Goal: Use online tool/utility: Utilize a website feature to perform a specific function

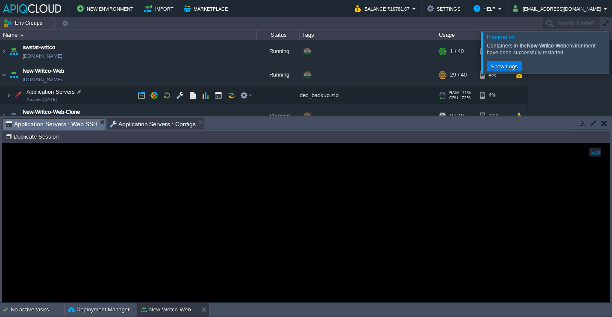
scroll to position [1, 265]
click at [611, 47] on div at bounding box center [622, 52] width 0 height 42
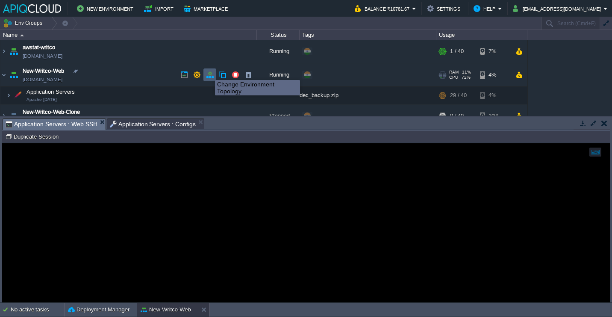
click at [211, 72] on button "button" at bounding box center [210, 75] width 8 height 8
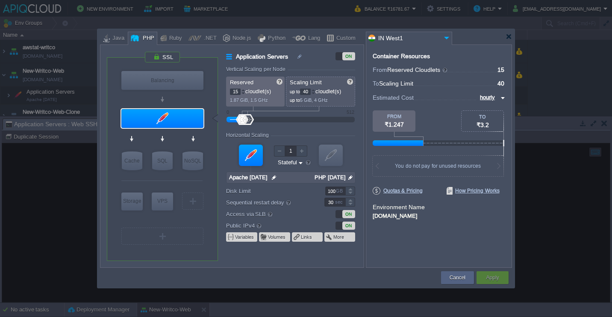
click at [499, 95] on img at bounding box center [501, 98] width 7 height 10
click at [487, 104] on div "monthly" at bounding box center [489, 108] width 29 height 10
type input "monthly"
click at [306, 91] on input "40" at bounding box center [305, 91] width 11 height 6
click at [386, 262] on div "Container Resources From Reserved Cloudlets ... = 15 not added To Scaling Limit…" at bounding box center [439, 155] width 146 height 223
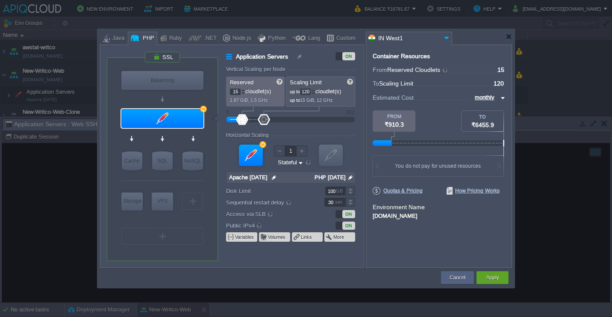
click at [308, 90] on input "120" at bounding box center [305, 91] width 11 height 6
type input "160"
click at [416, 89] on div "To Scaling Limit ... = 120 not added" at bounding box center [438, 84] width 132 height 9
type input "Apache [DATE]"
click at [488, 94] on input "monthly" at bounding box center [485, 97] width 26 height 9
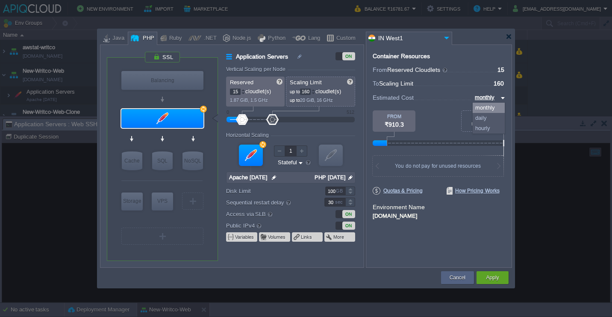
click at [484, 105] on div "monthly" at bounding box center [488, 108] width 32 height 10
click at [486, 102] on input "monthly" at bounding box center [485, 97] width 26 height 9
click at [485, 104] on div "monthly" at bounding box center [488, 108] width 32 height 10
click at [484, 97] on input "monthly" at bounding box center [485, 97] width 26 height 9
click at [421, 102] on div "Estimated Cost monthly" at bounding box center [438, 97] width 132 height 9
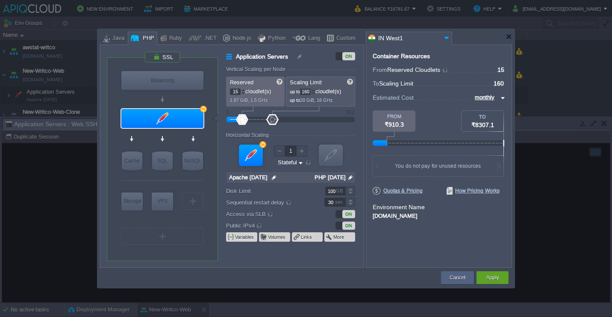
click at [409, 238] on div "Container Resources From Reserved Cloudlets ... = 15 not added To Scaling Limit…" at bounding box center [439, 155] width 146 height 223
click at [509, 38] on div at bounding box center [508, 36] width 6 height 6
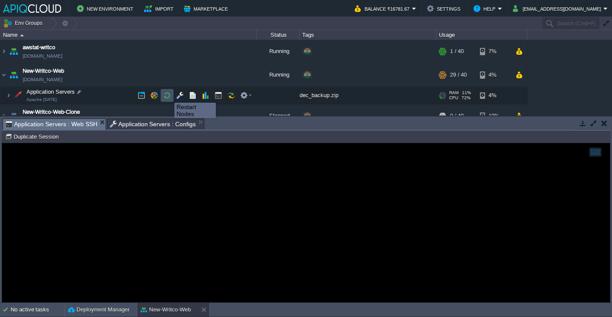
click at [168, 95] on button "button" at bounding box center [167, 95] width 8 height 8
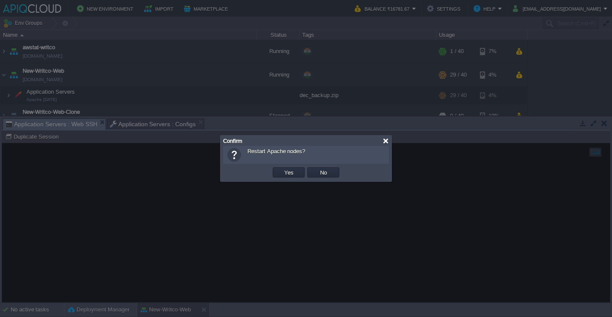
click at [384, 142] on div at bounding box center [385, 141] width 6 height 6
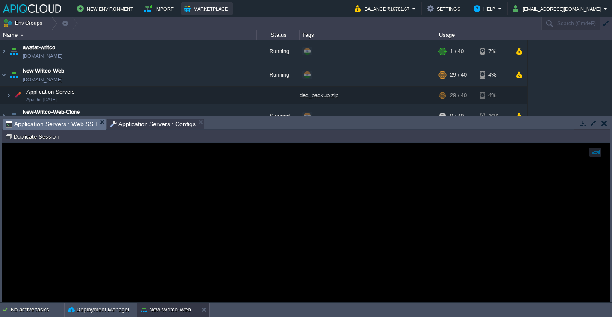
click at [199, 8] on button "Marketplace" at bounding box center [207, 8] width 47 height 10
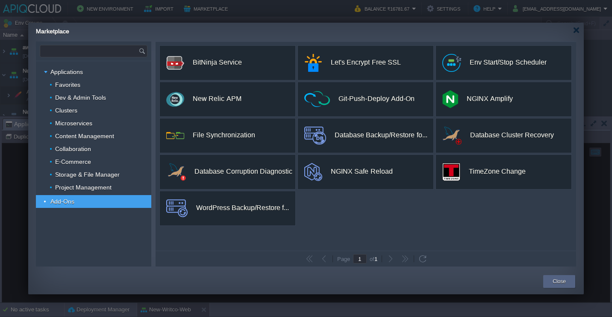
click at [88, 49] on input "text" at bounding box center [89, 51] width 98 height 12
type input "shopify"
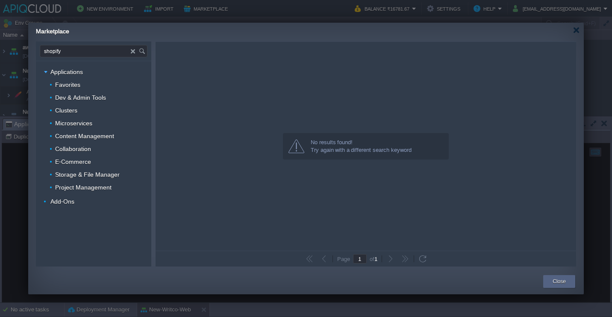
click at [57, 53] on input "shopify" at bounding box center [85, 51] width 91 height 12
click at [69, 163] on span "E-Commerce" at bounding box center [73, 162] width 38 height 8
type input "Type application or add-on name"
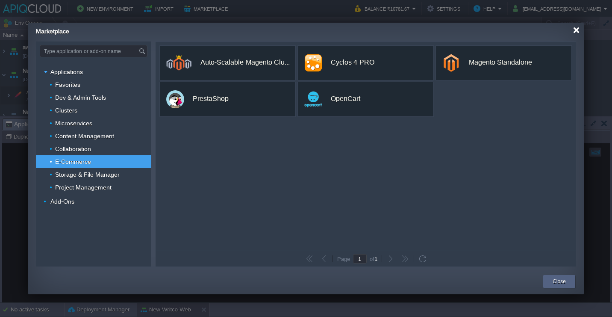
click at [576, 31] on div at bounding box center [576, 30] width 6 height 6
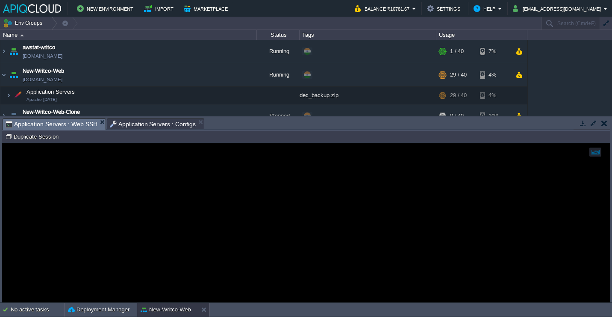
click at [578, 123] on td at bounding box center [582, 123] width 11 height 10
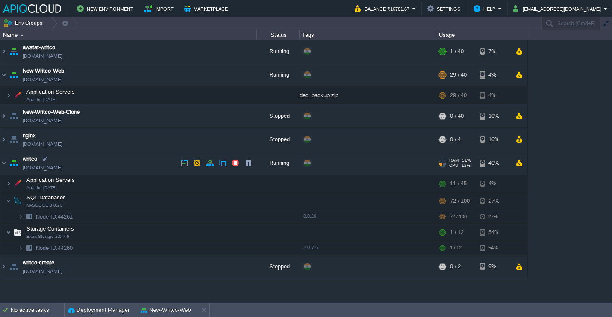
click at [119, 172] on td "writco [DOMAIN_NAME]" at bounding box center [128, 162] width 256 height 23
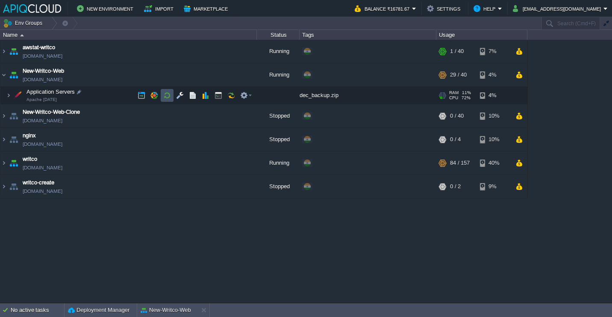
click at [169, 96] on button "button" at bounding box center [167, 95] width 8 height 8
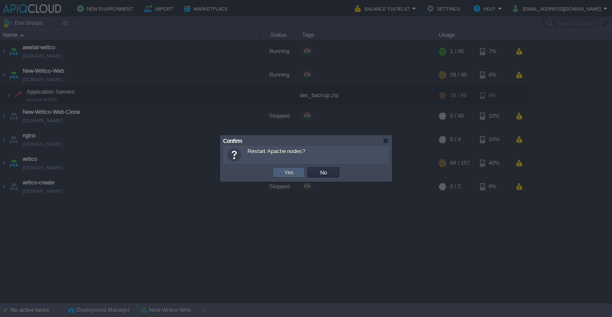
click at [287, 172] on button "Yes" at bounding box center [289, 172] width 15 height 8
